Goal: Find specific page/section: Find specific page/section

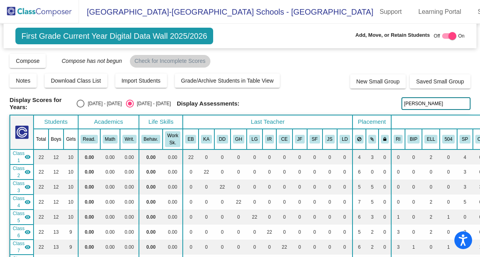
scroll to position [857, 0]
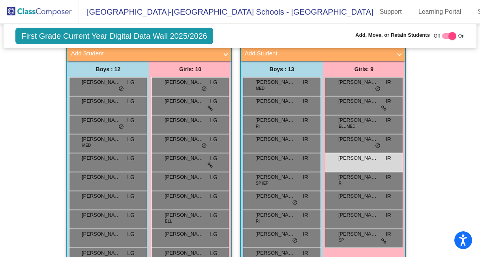
scroll to position [905, 0]
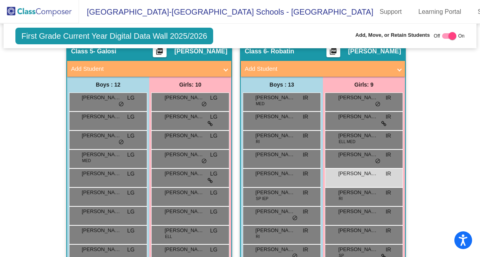
scroll to position [882, 0]
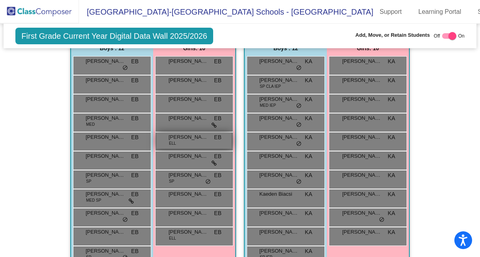
scroll to position [344, 0]
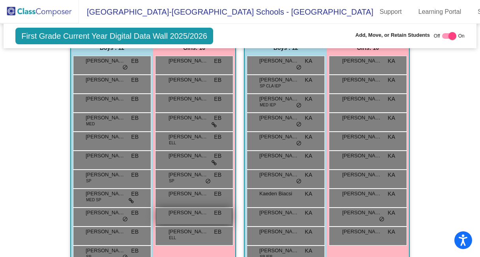
click at [199, 211] on span "[PERSON_NAME]" at bounding box center [188, 212] width 39 height 8
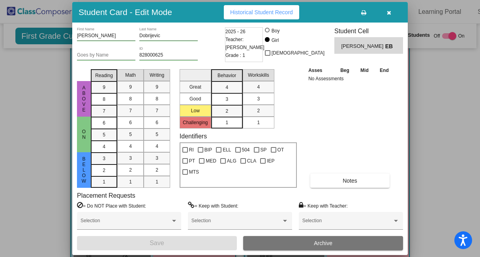
click at [444, 155] on div at bounding box center [240, 128] width 480 height 257
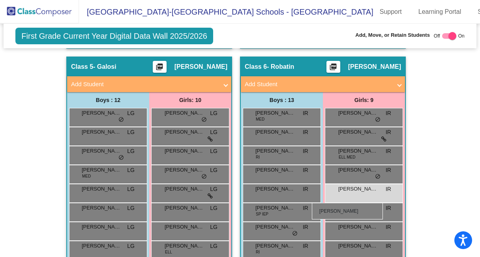
scroll to position [875, 0]
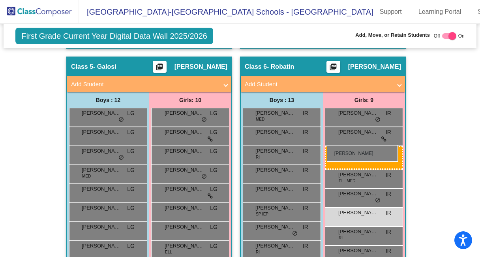
drag, startPoint x: 184, startPoint y: 212, endPoint x: 321, endPoint y: 147, distance: 151.7
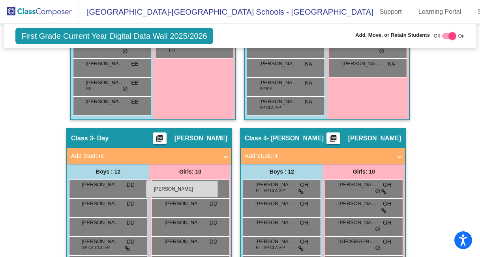
scroll to position [503, 0]
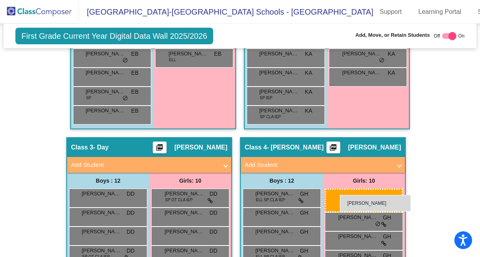
drag, startPoint x: 353, startPoint y: 189, endPoint x: 340, endPoint y: 195, distance: 13.6
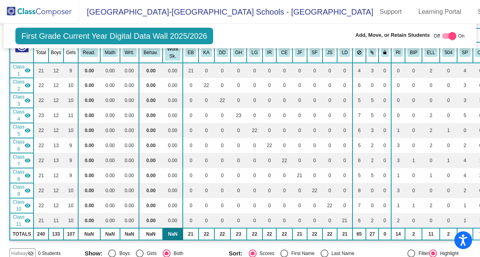
scroll to position [85, 0]
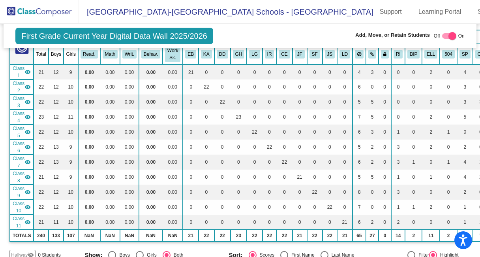
click at [27, 9] on img at bounding box center [39, 11] width 79 height 23
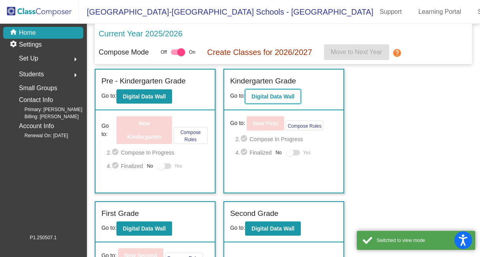
click at [258, 97] on b "Digital Data Wall" at bounding box center [272, 96] width 43 height 6
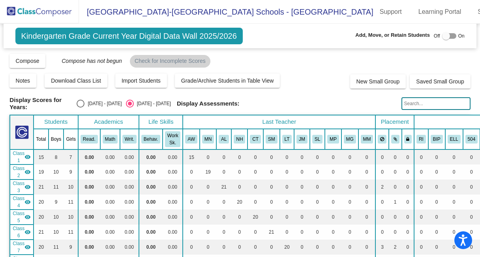
click at [427, 104] on input "text" at bounding box center [435, 103] width 69 height 13
drag, startPoint x: 416, startPoint y: 102, endPoint x: 374, endPoint y: 107, distance: 42.2
click at [391, 103] on div "Display Scores for Years: [DATE] - [DATE] [DATE] - [DATE] Display Assessments: …" at bounding box center [239, 103] width 461 height 14
type input "[PERSON_NAME]"
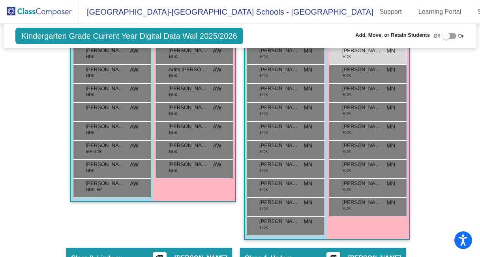
scroll to position [246, 0]
